Goal: Book appointment/travel/reservation

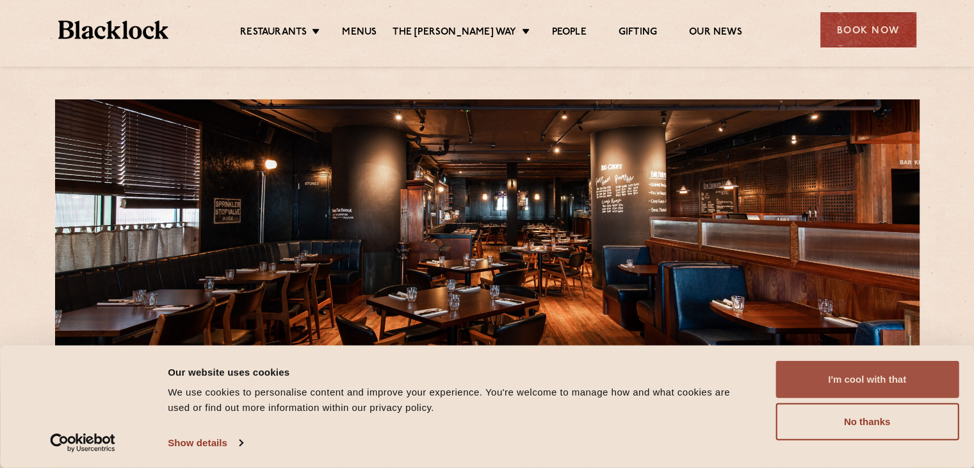
click at [798, 378] on button "I'm cool with that" at bounding box center [867, 379] width 183 height 37
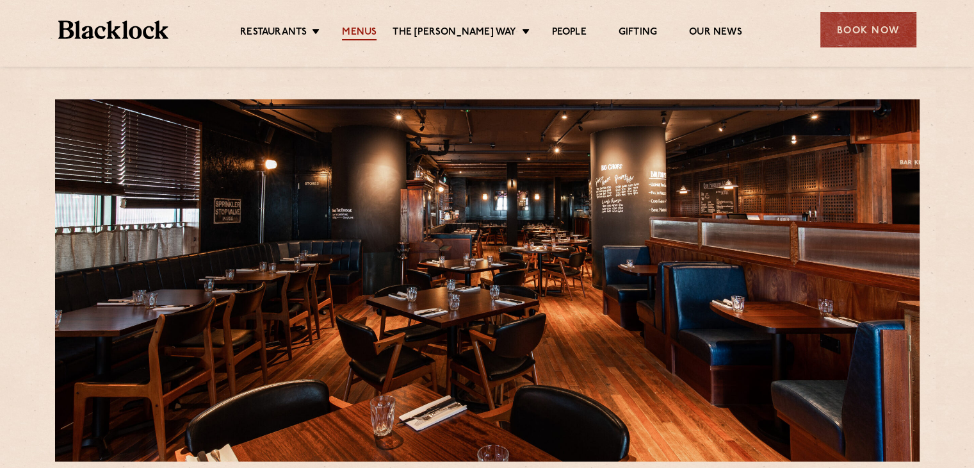
click at [377, 32] on link "Menus" at bounding box center [359, 33] width 35 height 14
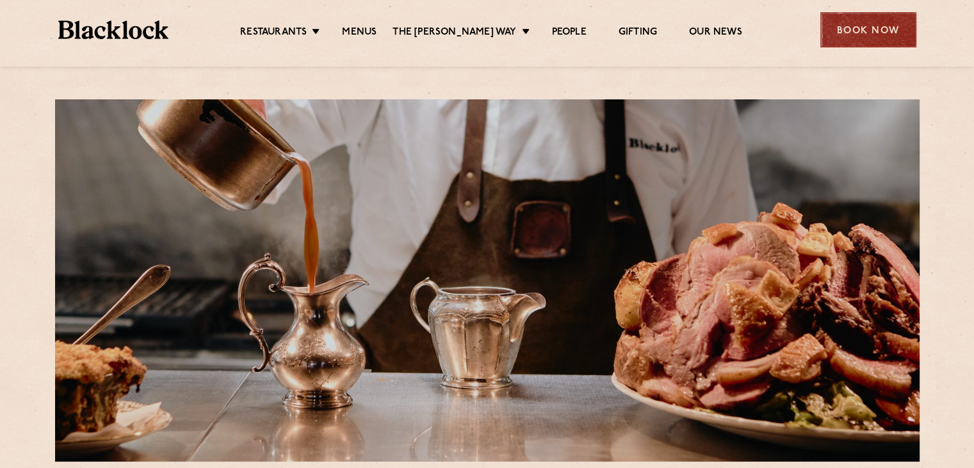
click at [895, 24] on div "Book Now" at bounding box center [869, 29] width 96 height 35
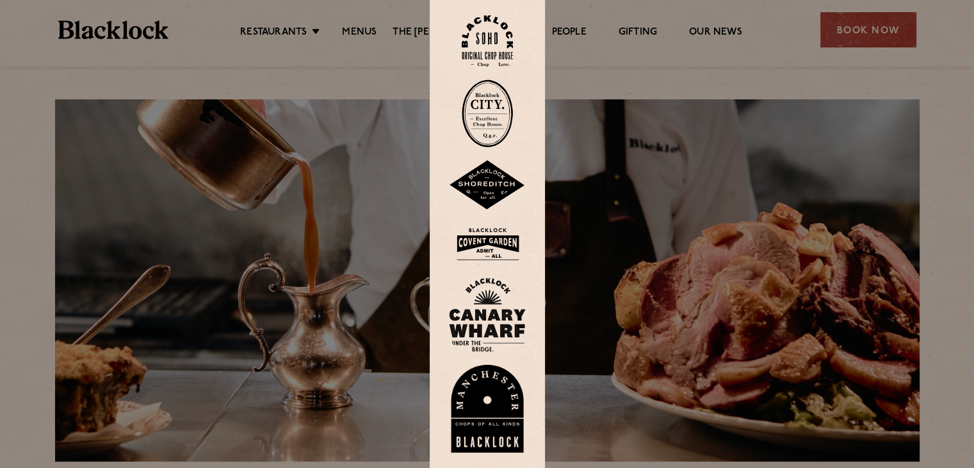
click at [491, 288] on img at bounding box center [487, 314] width 77 height 74
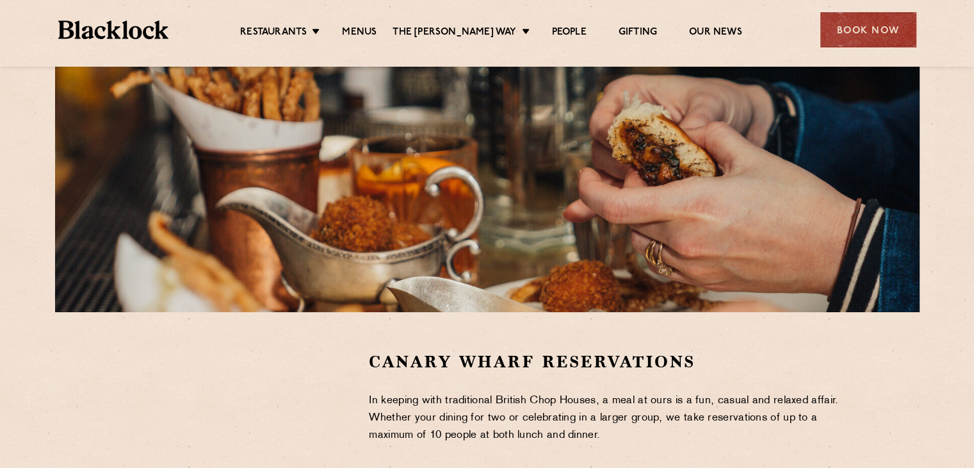
scroll to position [179, 0]
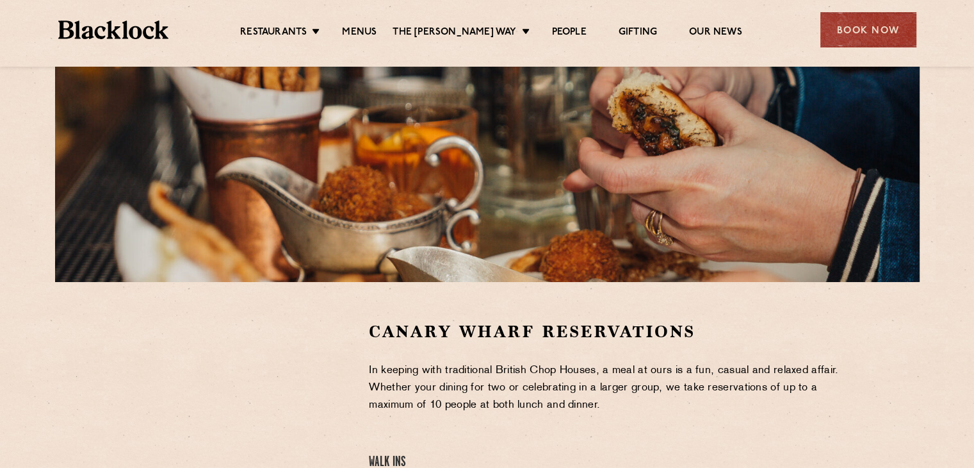
drag, startPoint x: 983, startPoint y: 45, endPoint x: 918, endPoint y: 109, distance: 91.5
click at [918, 109] on html "Restaurants The [PERSON_NAME] Way Menus News Gifting Our People Restaurants [GE…" at bounding box center [487, 448] width 974 height 1255
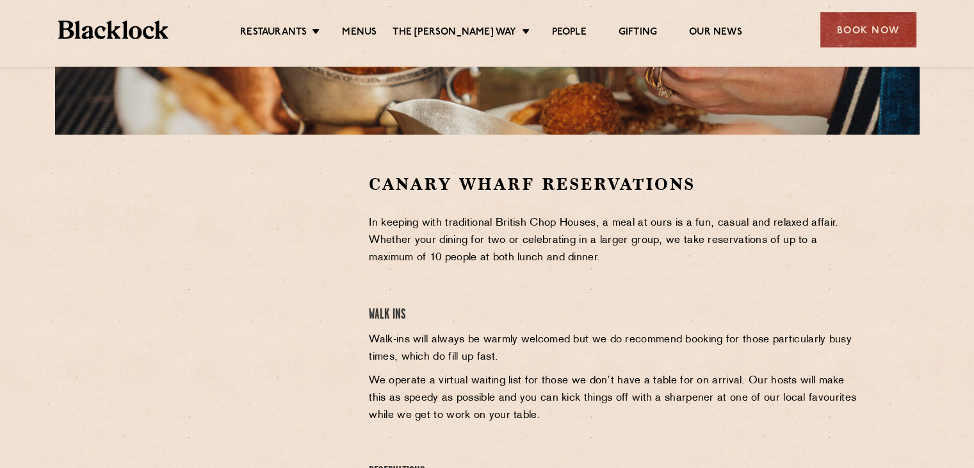
scroll to position [331, 0]
